Goal: Navigation & Orientation: Find specific page/section

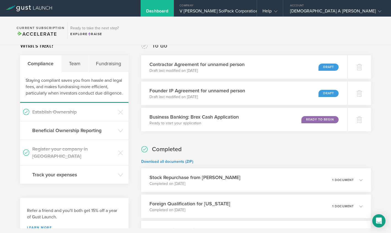
scroll to position [95, 0]
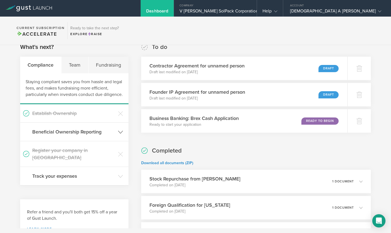
click at [93, 132] on h3 "Beneficial Ownership Reporting" at bounding box center [73, 131] width 83 height 7
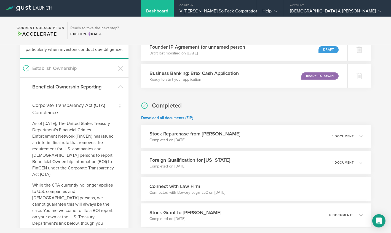
scroll to position [141, 0]
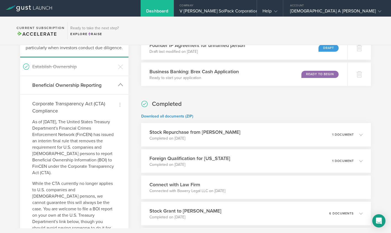
click at [101, 88] on h3 "Beneficial Ownership Reporting" at bounding box center [73, 84] width 83 height 7
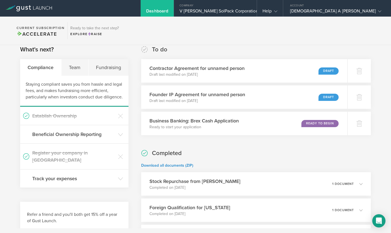
scroll to position [91, 0]
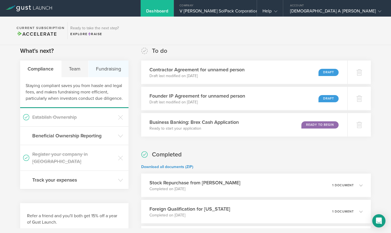
click at [108, 69] on div "Fundraising" at bounding box center [109, 68] width 40 height 17
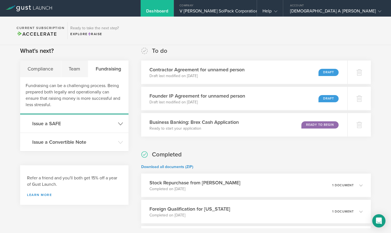
click at [86, 120] on h3 "Issue a SAFE" at bounding box center [73, 123] width 83 height 7
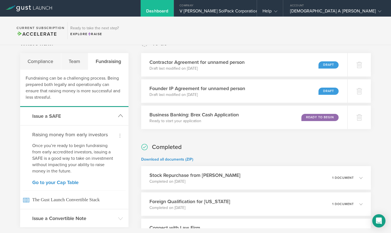
scroll to position [98, 0]
click at [117, 117] on header "Issue a SAFE" at bounding box center [74, 116] width 108 height 18
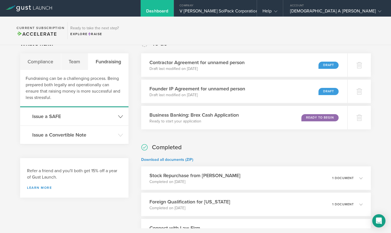
click at [111, 115] on h3 "Issue a SAFE" at bounding box center [73, 116] width 83 height 7
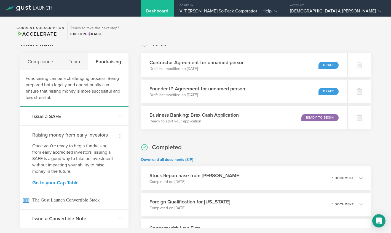
click at [71, 180] on link "Go to your Cap Table" at bounding box center [74, 182] width 84 height 5
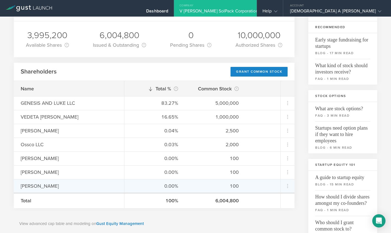
scroll to position [41, 0]
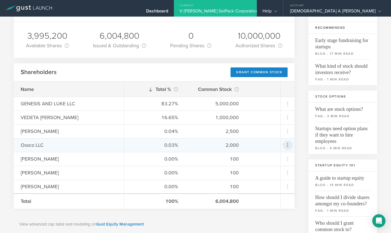
click at [285, 144] on icon at bounding box center [288, 145] width 7 height 7
click at [271, 144] on md-backdrop at bounding box center [195, 116] width 391 height 233
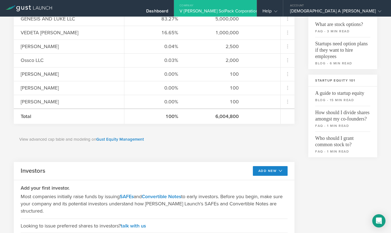
scroll to position [135, 0]
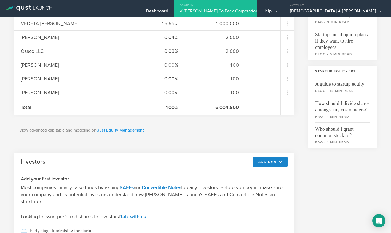
click at [138, 131] on link "Gust Equity Management" at bounding box center [120, 130] width 48 height 5
